Goal: Transaction & Acquisition: Book appointment/travel/reservation

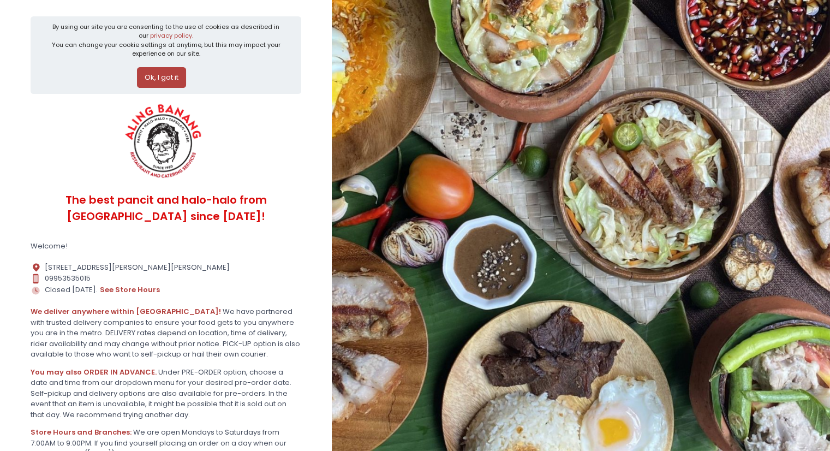
click at [166, 79] on button "Ok, I got it" at bounding box center [161, 77] width 49 height 21
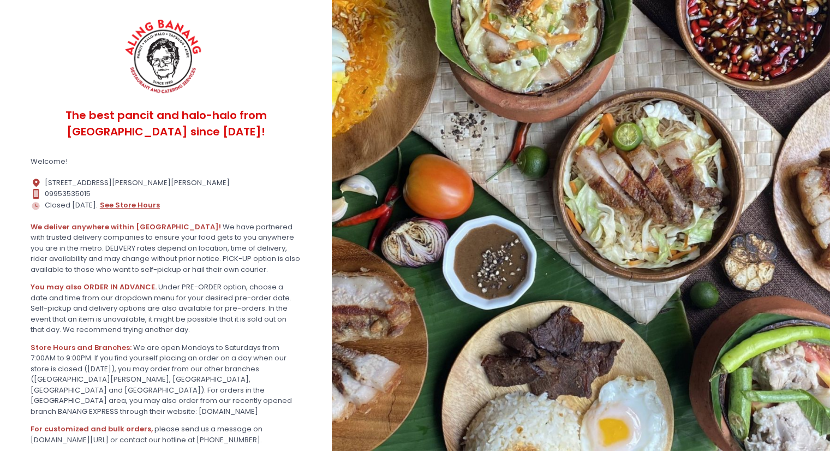
click at [131, 211] on button "see store hours" at bounding box center [129, 205] width 61 height 12
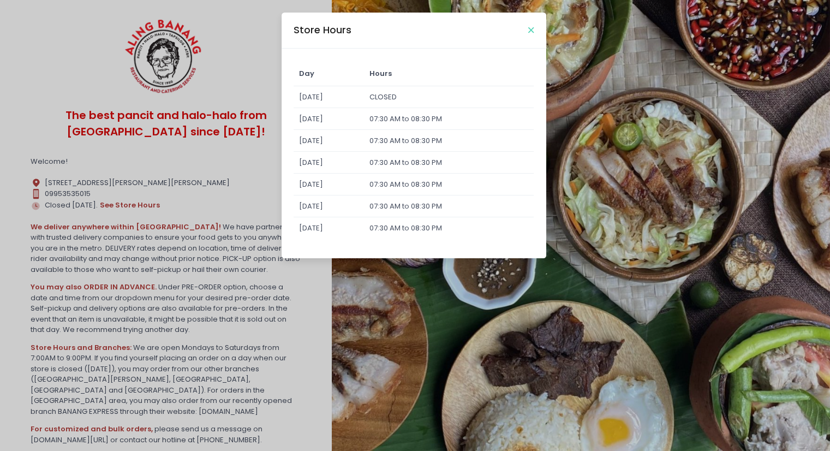
click at [532, 31] on icon "Close" at bounding box center [530, 30] width 5 height 8
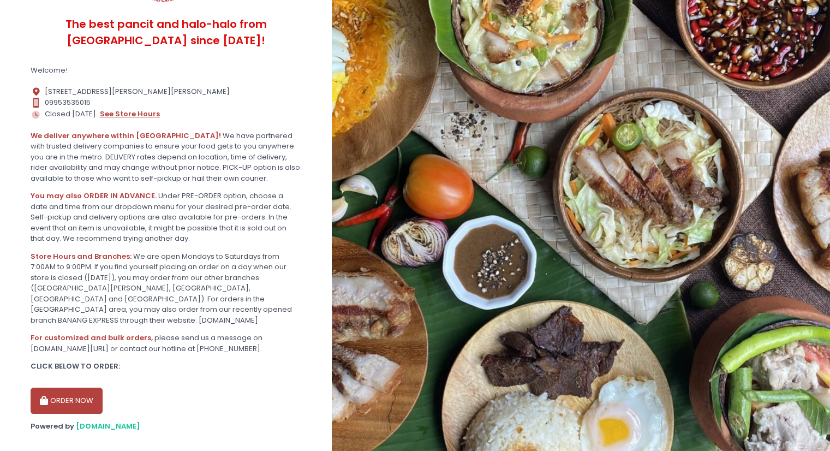
scroll to position [109, 0]
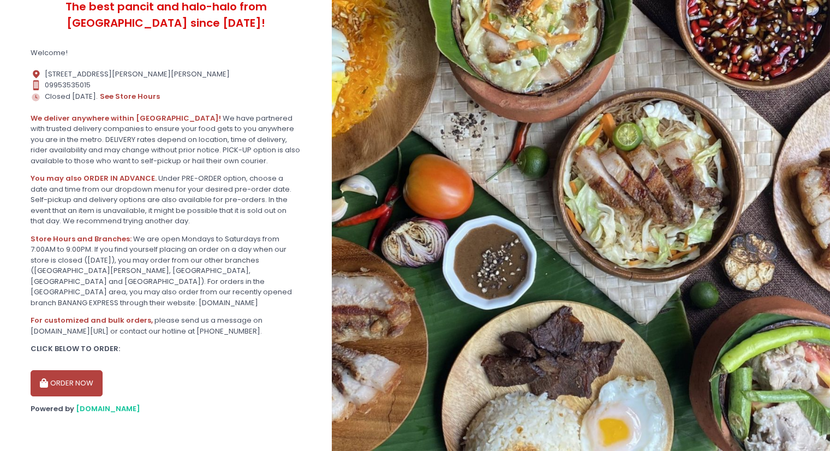
click at [71, 380] on button "ORDER NOW" at bounding box center [67, 383] width 72 height 26
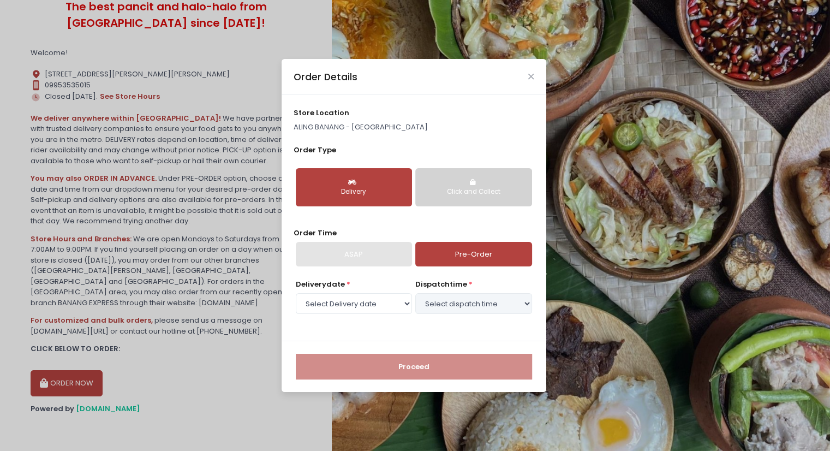
click at [356, 184] on icon "button" at bounding box center [353, 182] width 11 height 7
click at [453, 258] on link "Pre-Order" at bounding box center [473, 254] width 116 height 25
click at [475, 260] on link "Pre-Order" at bounding box center [473, 254] width 116 height 25
click at [396, 307] on select "Select Delivery date [DATE] [DATE] [DATE] [DATE] [DATE] [DATE]" at bounding box center [354, 303] width 116 height 21
select select "[DATE]"
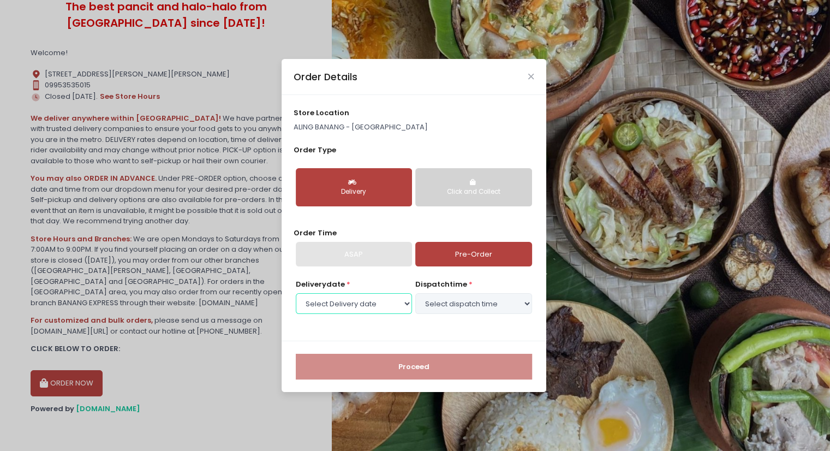
click at [296, 293] on select "Select Delivery date [DATE] [DATE] [DATE] [DATE] [DATE] [DATE]" at bounding box center [354, 303] width 116 height 21
click at [483, 303] on select "Select dispatch time 07:30 AM - 08:00 AM 08:00 AM - 08:30 AM 08:30 AM - 09:00 A…" at bounding box center [473, 303] width 116 height 21
select select "14:30"
click at [415, 293] on select "Select dispatch time 07:30 AM - 08:00 AM 08:00 AM - 08:30 AM 08:30 AM - 09:00 A…" at bounding box center [473, 303] width 116 height 21
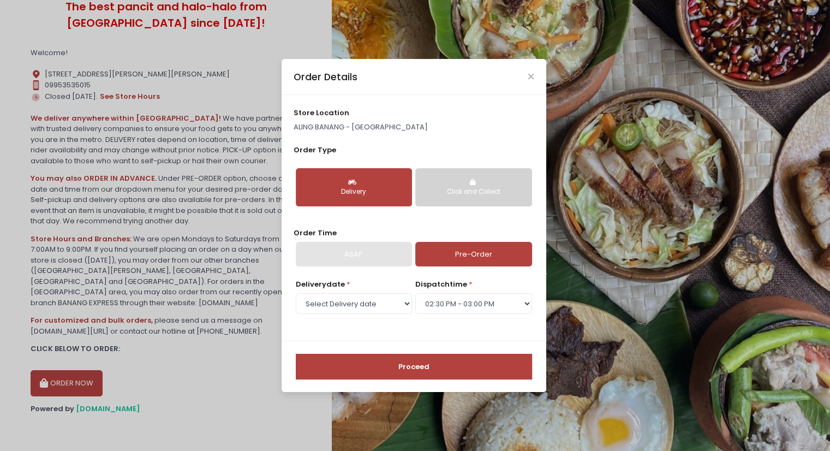
click at [435, 361] on button "Proceed" at bounding box center [414, 367] width 236 height 26
